Goal: Task Accomplishment & Management: Manage account settings

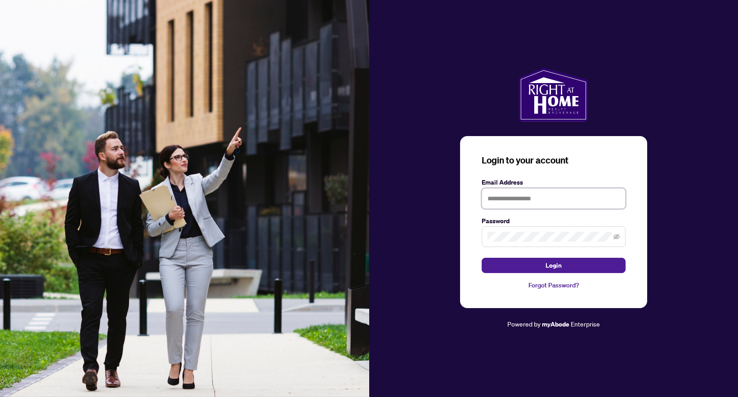
type input "**********"
click at [542, 268] on button "Login" at bounding box center [553, 265] width 144 height 15
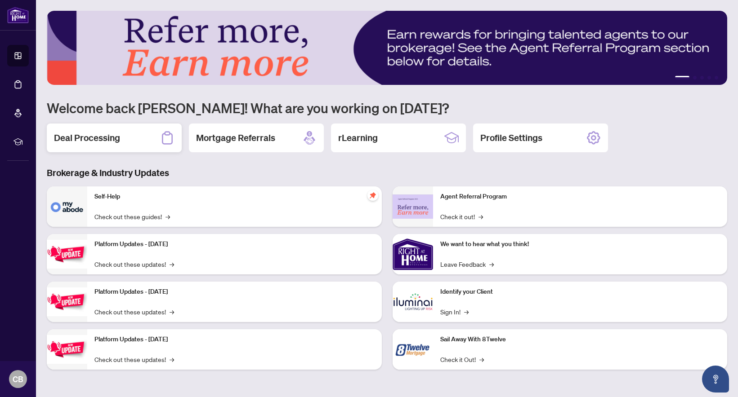
click at [112, 140] on h2 "Deal Processing" at bounding box center [87, 138] width 66 height 13
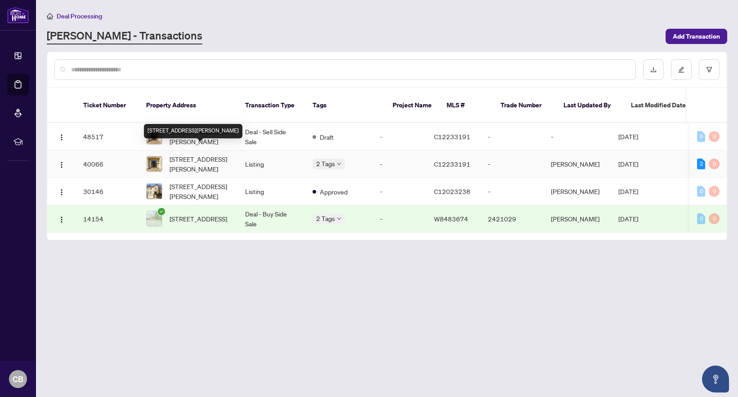
click at [194, 154] on span "[STREET_ADDRESS][PERSON_NAME]" at bounding box center [199, 164] width 61 height 20
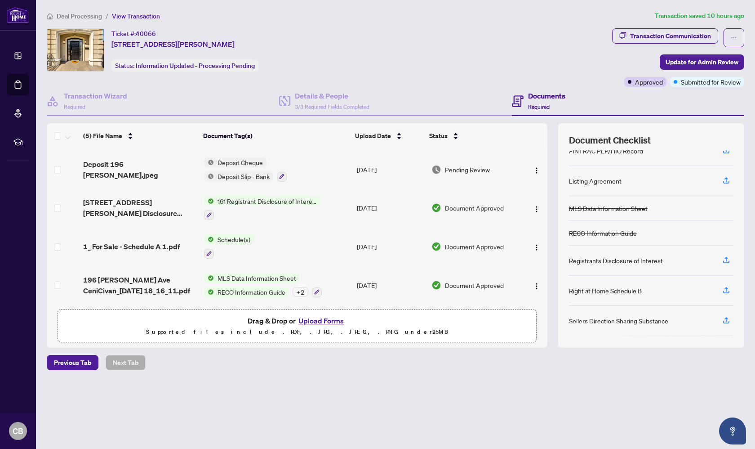
scroll to position [32, 0]
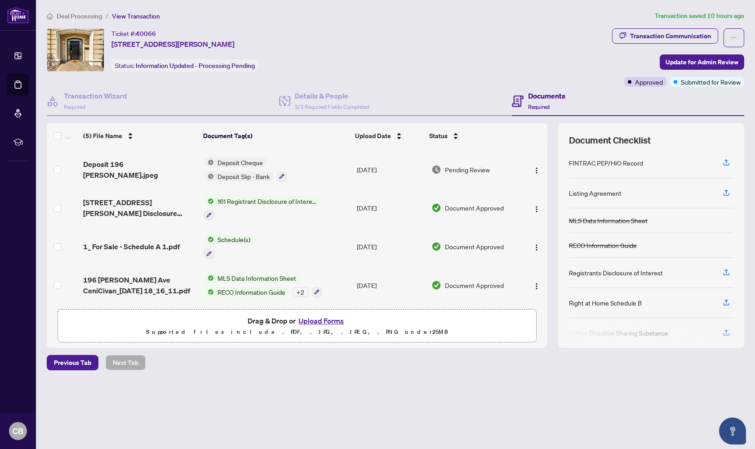
click at [302, 322] on button "Upload Forms" at bounding box center [321, 321] width 51 height 12
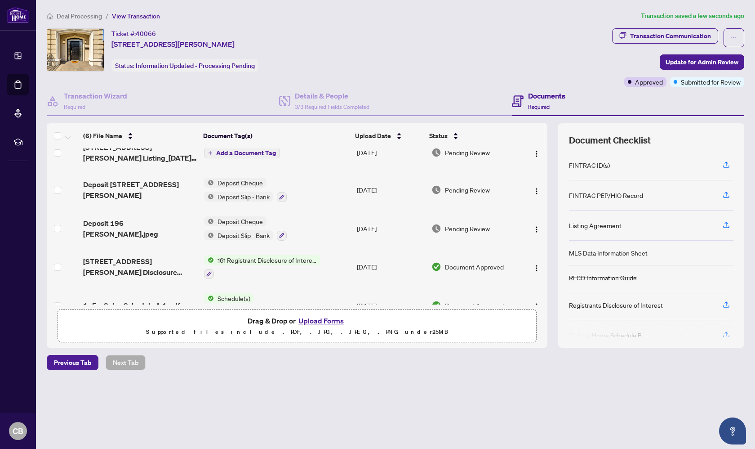
scroll to position [3, 0]
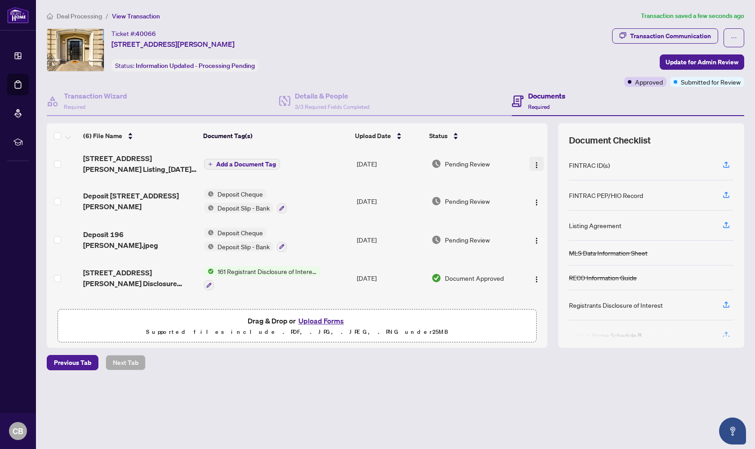
click at [533, 165] on img "button" at bounding box center [536, 164] width 7 height 7
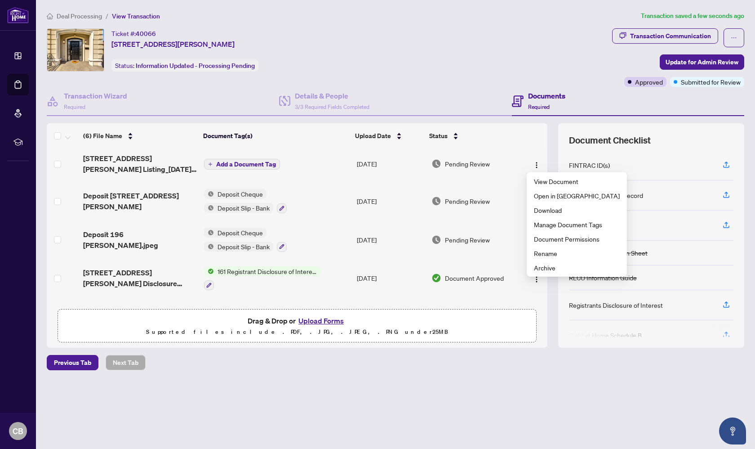
click at [223, 163] on span "Add a Document Tag" at bounding box center [246, 164] width 60 height 6
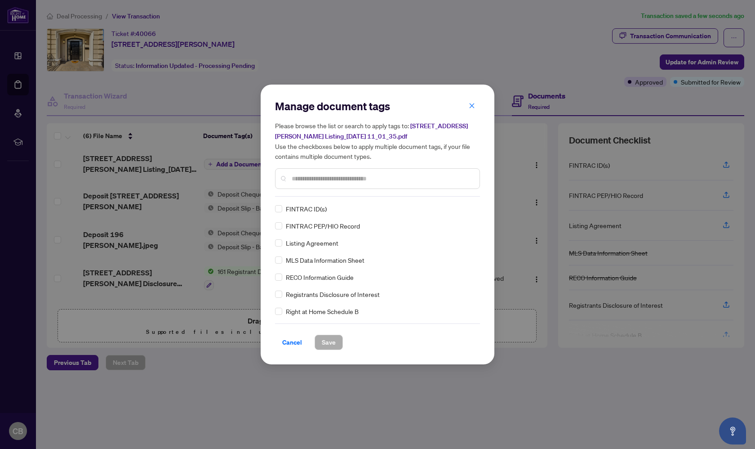
click at [341, 179] on input "text" at bounding box center [382, 179] width 181 height 10
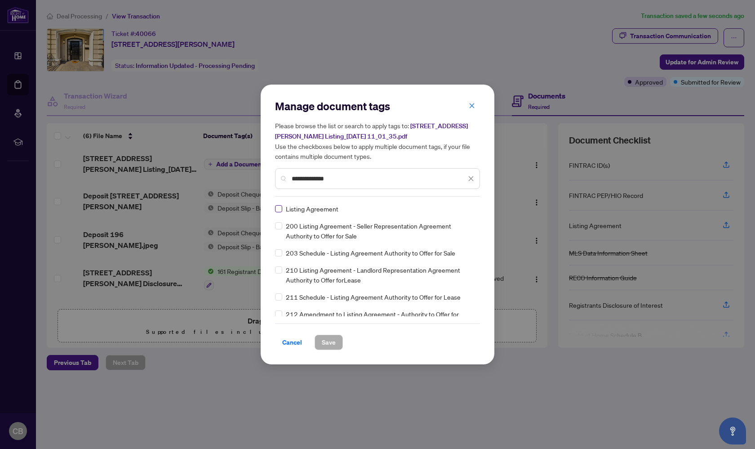
type input "**********"
click at [335, 347] on span "Save" at bounding box center [329, 342] width 14 height 14
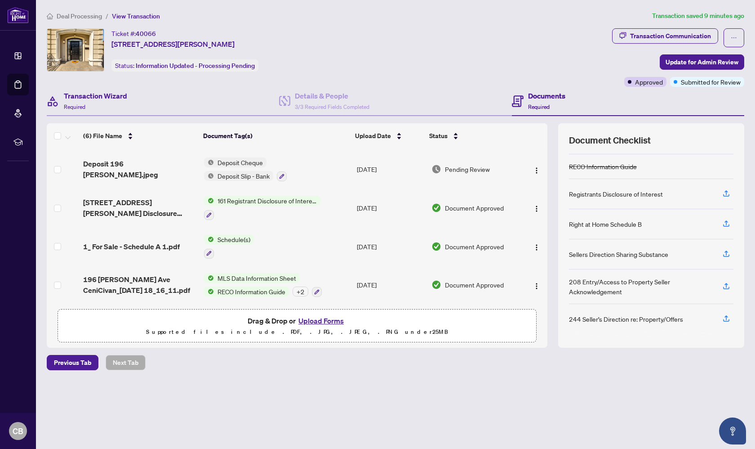
scroll to position [0, 0]
